Goal: Find specific page/section: Find specific page/section

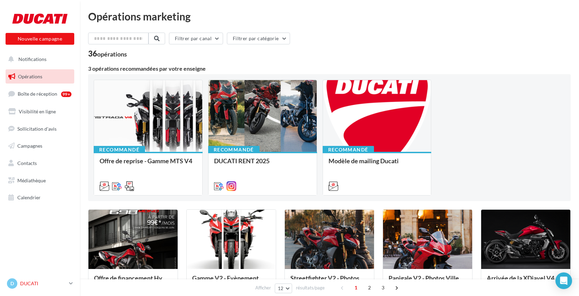
click at [31, 285] on p "DUCATI" at bounding box center [43, 283] width 46 height 7
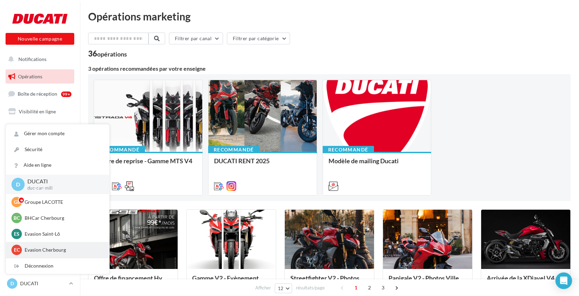
click at [42, 252] on p "Evasion Cherbourg" at bounding box center [63, 249] width 76 height 7
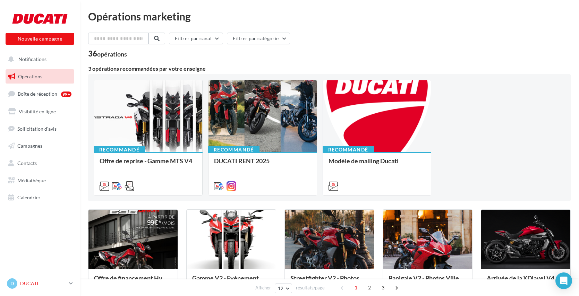
click at [48, 282] on p "DUCATI" at bounding box center [43, 283] width 46 height 7
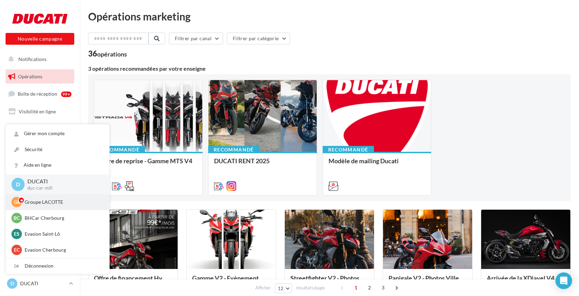
click at [45, 206] on div "GL Groupe LACOTTE [EMAIL_ADDRESS][DOMAIN_NAME]" at bounding box center [57, 202] width 92 height 10
